Goal: Transaction & Acquisition: Purchase product/service

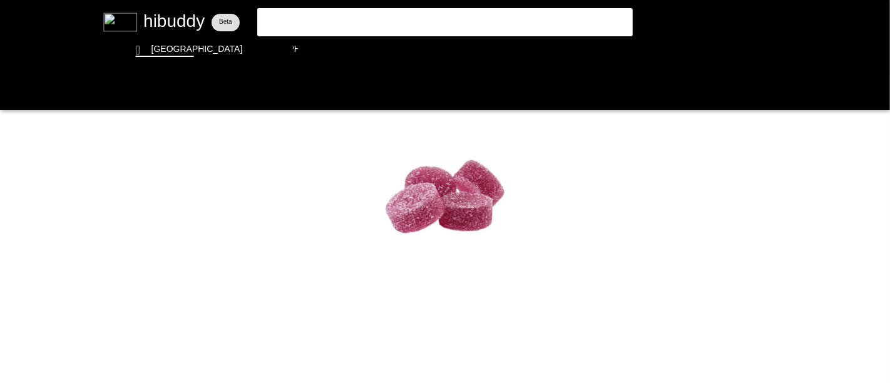
click at [290, 23] on flt-glass-pane at bounding box center [445, 191] width 890 height 383
type input "olli"
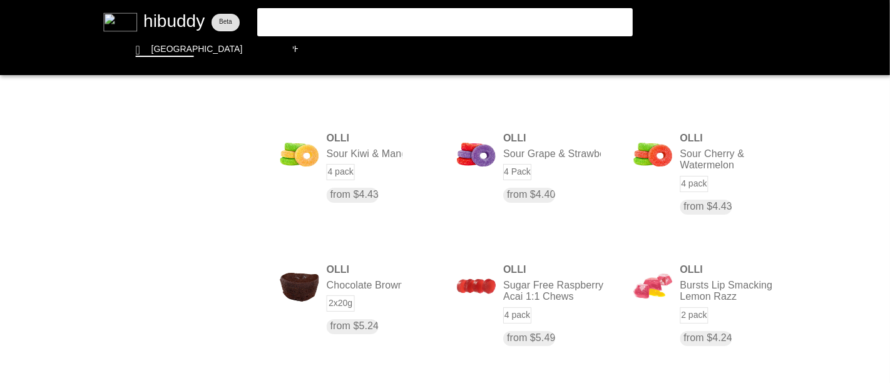
click at [352, 15] on flt-glass-pane at bounding box center [445, 191] width 890 height 383
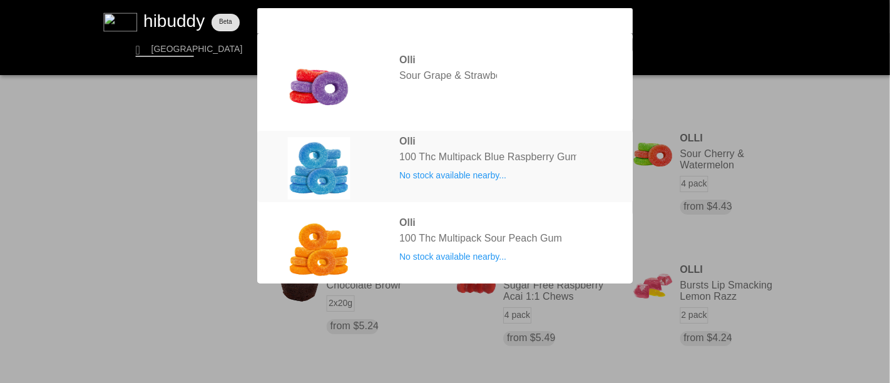
type input "olli 100"
click at [491, 156] on flt-glass-pane at bounding box center [445, 191] width 890 height 383
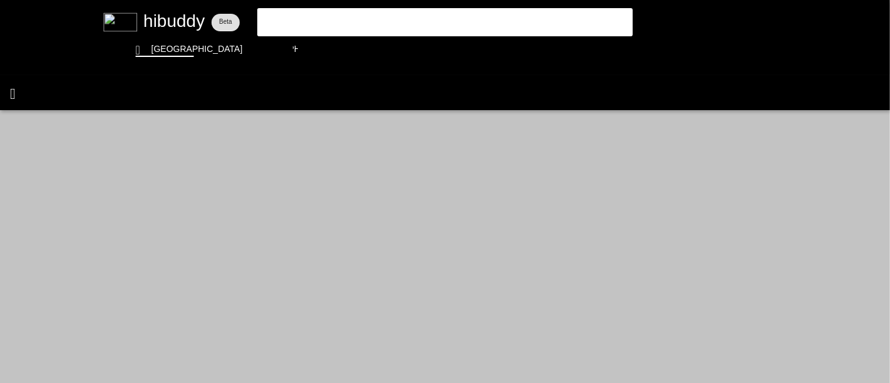
click at [21, 89] on flt-glass-pane at bounding box center [445, 191] width 890 height 383
